Goal: Check status

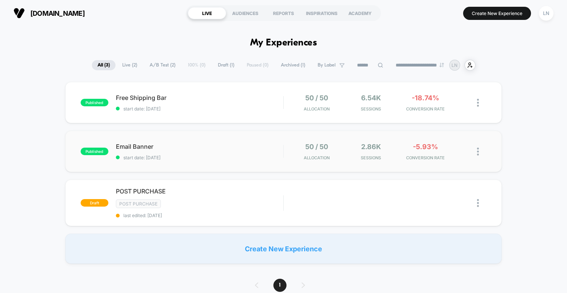
click at [196, 142] on div "published Email Banner start date: [DATE] 50 / 50 Allocation 2.86k Sessions -5.…" at bounding box center [283, 151] width 437 height 41
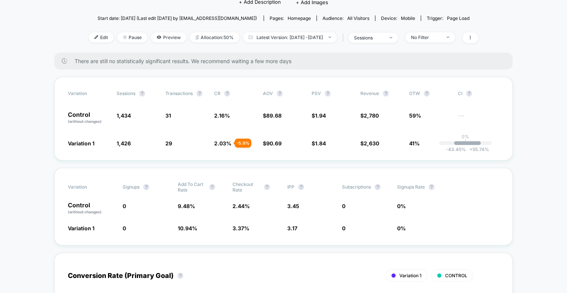
scroll to position [80, 0]
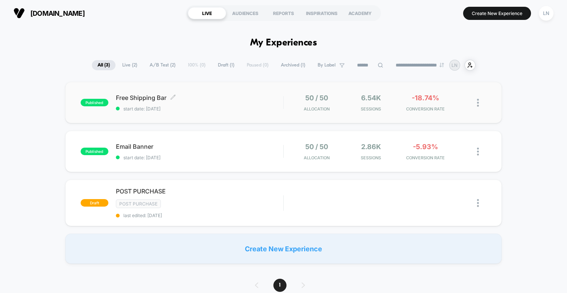
click at [132, 106] on span "start date: [DATE]" at bounding box center [199, 109] width 167 height 6
